Goal: Use online tool/utility

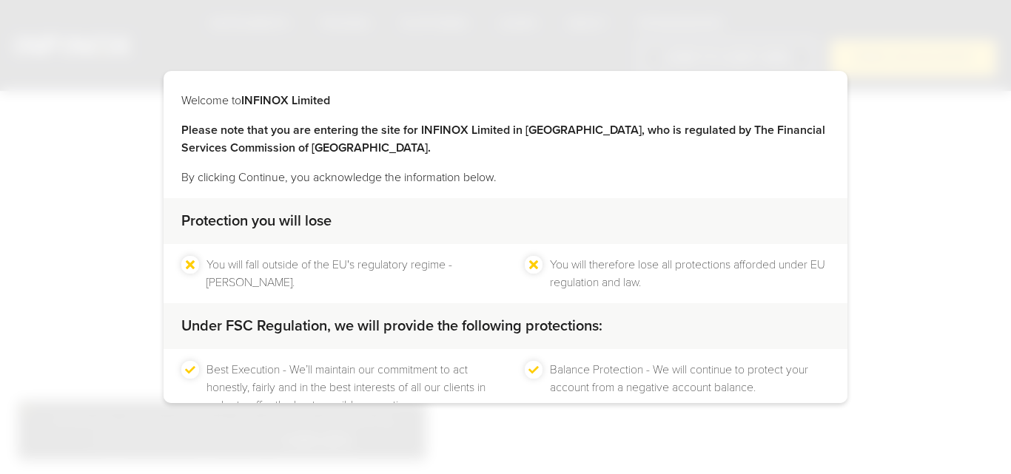
scroll to position [98, 0]
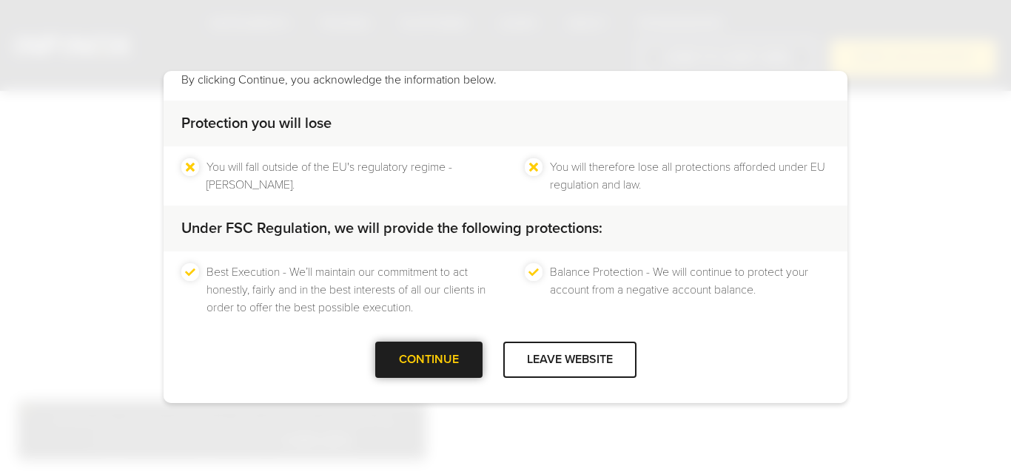
click at [448, 360] on div "CONTINUE" at bounding box center [428, 360] width 107 height 36
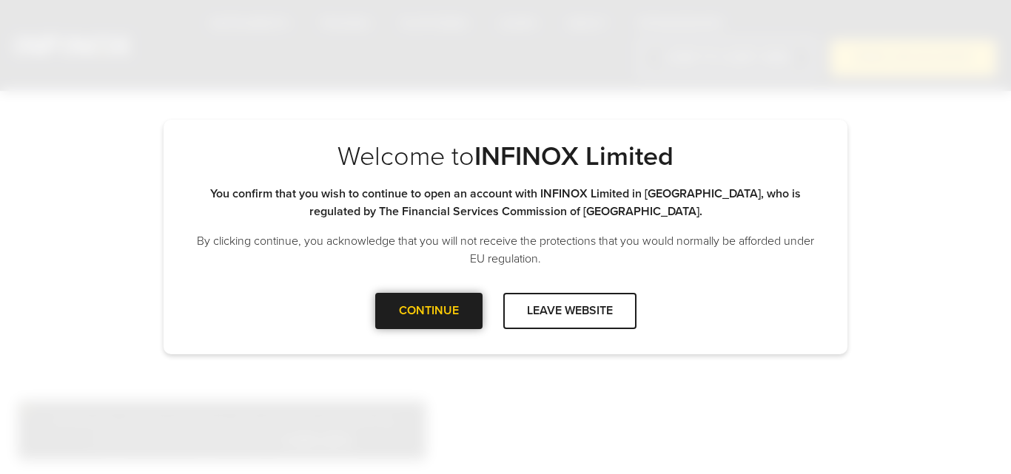
scroll to position [0, 0]
click at [429, 321] on div "CONTINUE" at bounding box center [428, 311] width 107 height 36
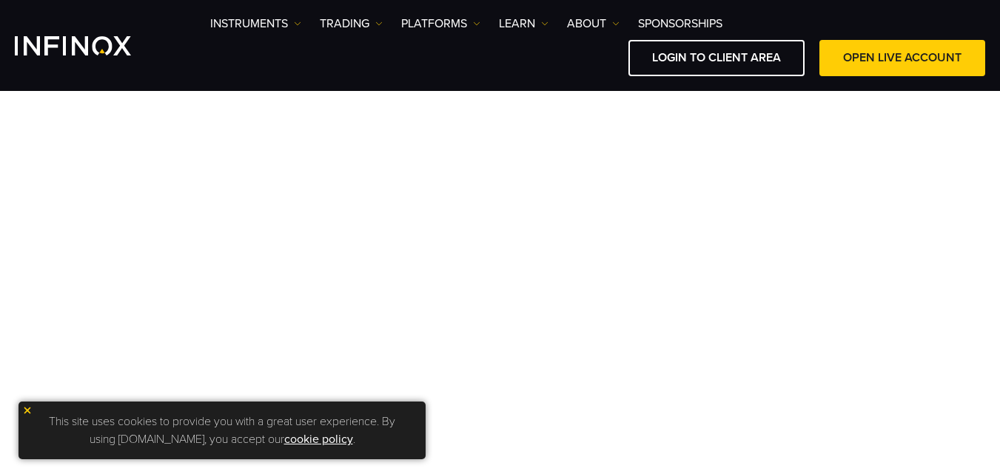
click at [26, 412] on img at bounding box center [27, 411] width 10 height 10
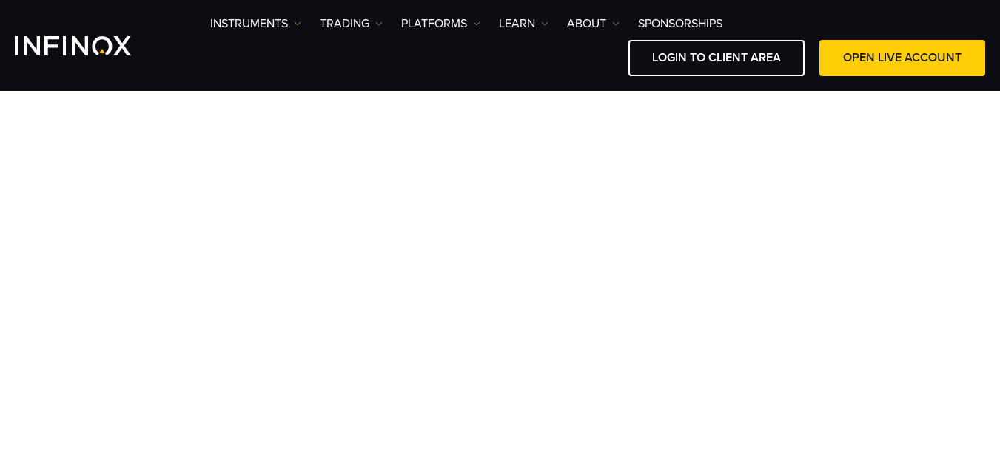
scroll to position [62, 0]
